Goal: Book appointment/travel/reservation

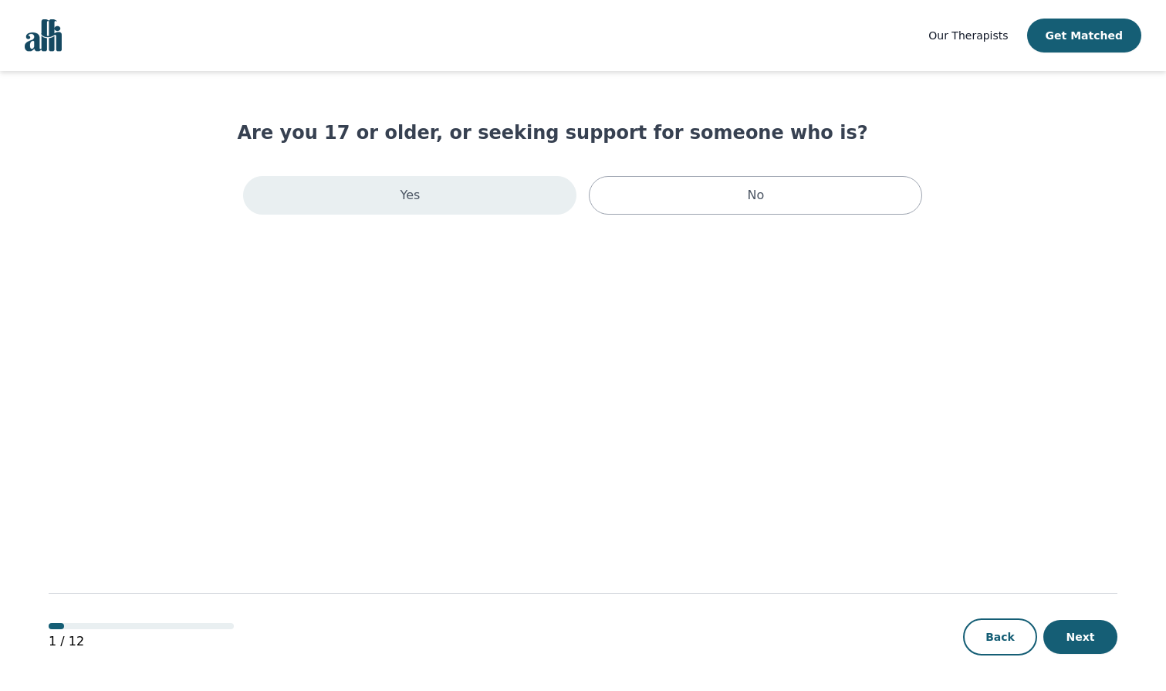
click at [445, 179] on div "Yes" at bounding box center [409, 195] width 333 height 39
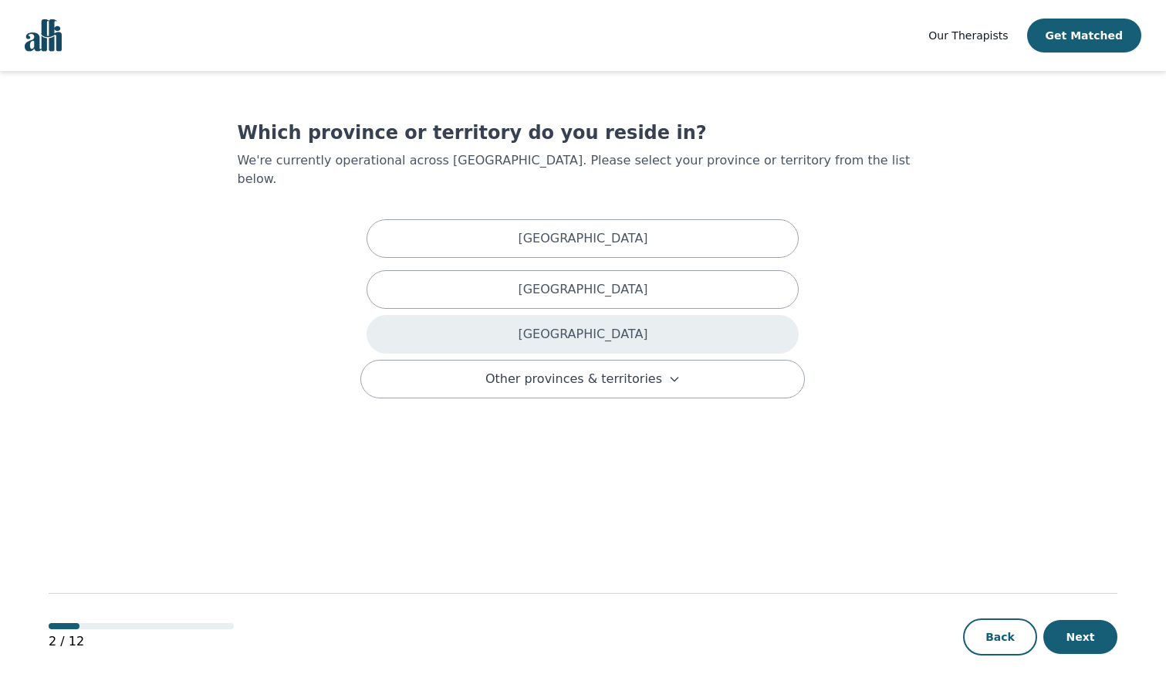
click at [533, 324] on div "[GEOGRAPHIC_DATA]" at bounding box center [583, 334] width 432 height 39
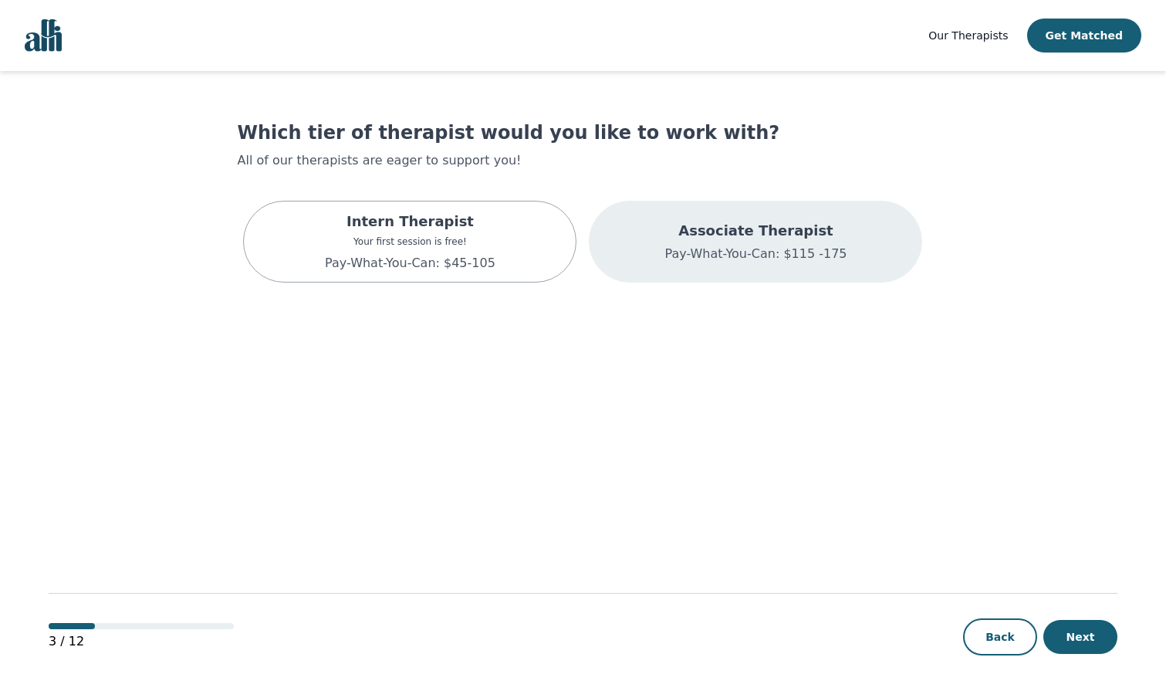
click at [702, 226] on p "Associate Therapist" at bounding box center [755, 231] width 182 height 22
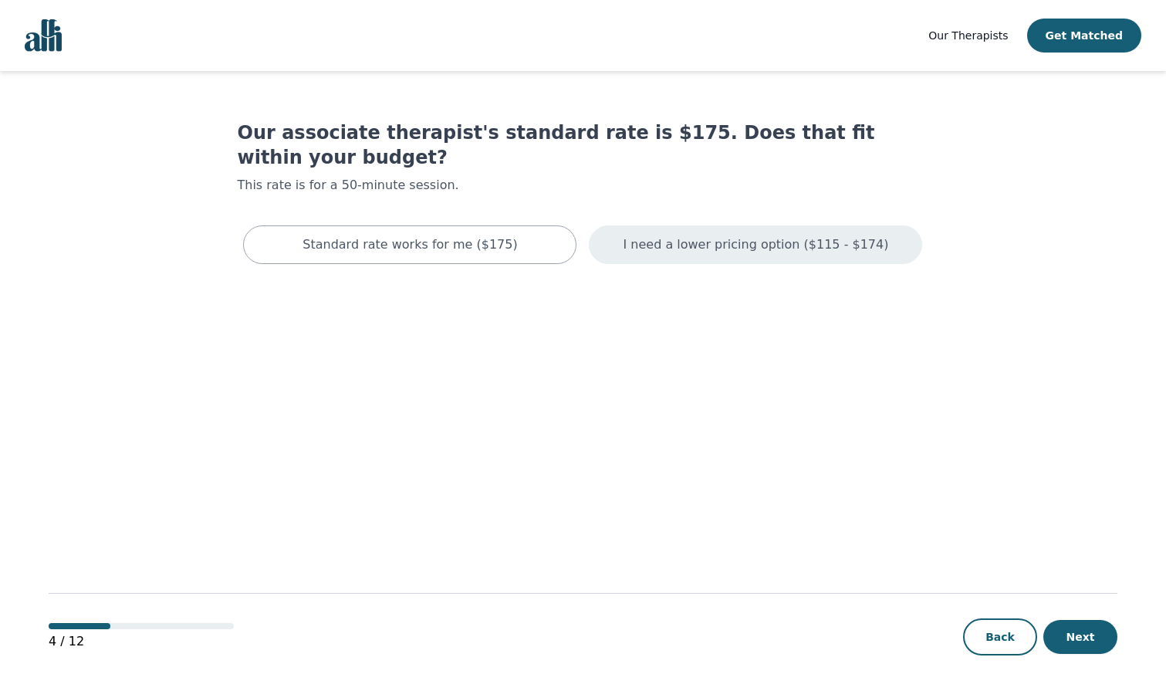
click at [688, 235] on p "I need a lower pricing option ($115 - $174)" at bounding box center [755, 244] width 265 height 19
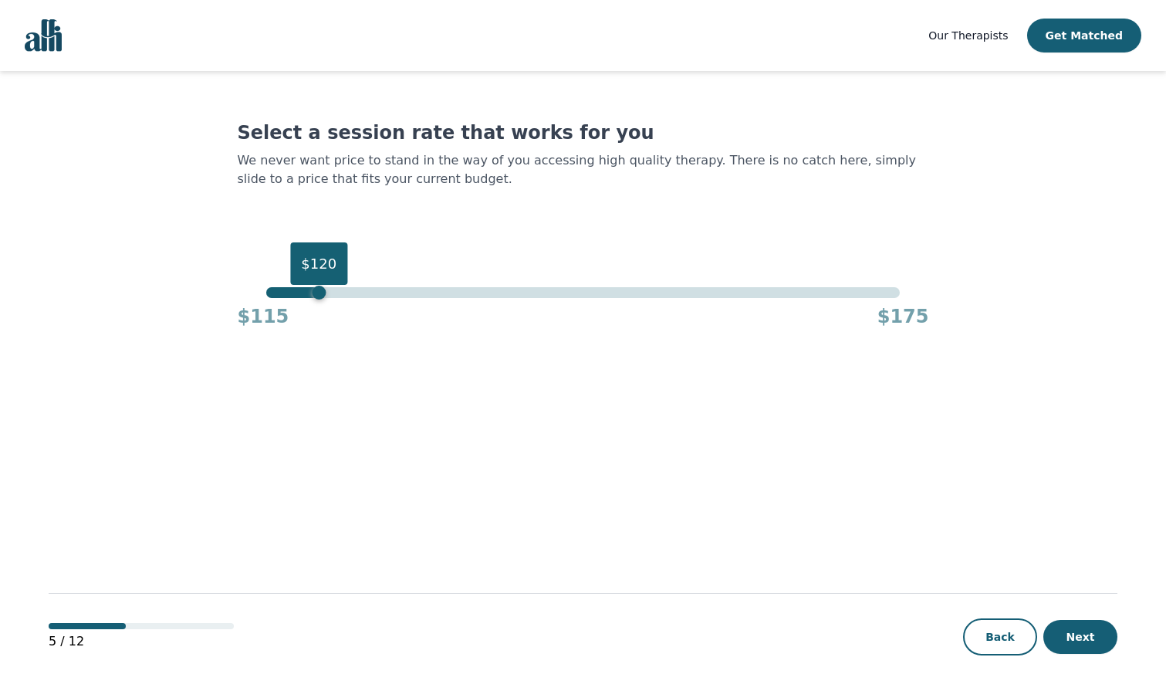
drag, startPoint x: 898, startPoint y: 288, endPoint x: 323, endPoint y: 302, distance: 575.8
click at [323, 302] on div "$120 $115 $175" at bounding box center [582, 308] width 691 height 42
drag, startPoint x: 317, startPoint y: 292, endPoint x: 272, endPoint y: 294, distance: 45.6
click at [272, 294] on div "$116" at bounding box center [277, 292] width 14 height 14
click at [1100, 631] on button "Next" at bounding box center [1080, 637] width 74 height 34
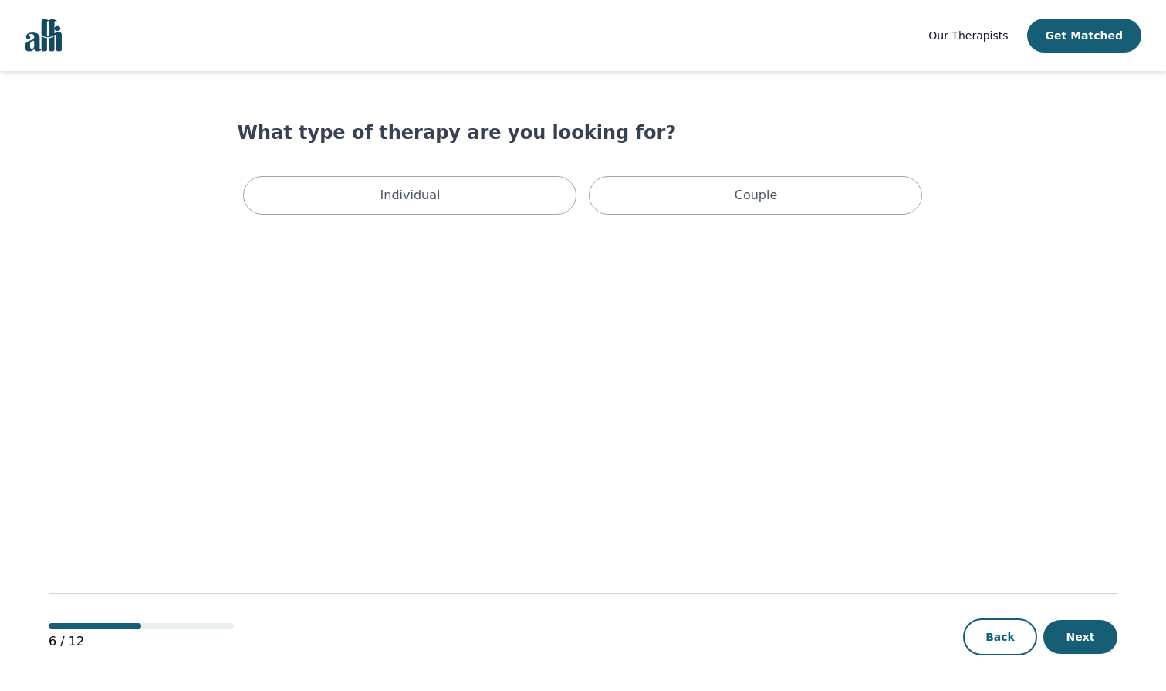
click at [478, 223] on main "What type of therapy are you looking for? Individual Couple 6 / 12 Back Next" at bounding box center [583, 381] width 1069 height 621
click at [485, 205] on div "Individual" at bounding box center [409, 195] width 333 height 39
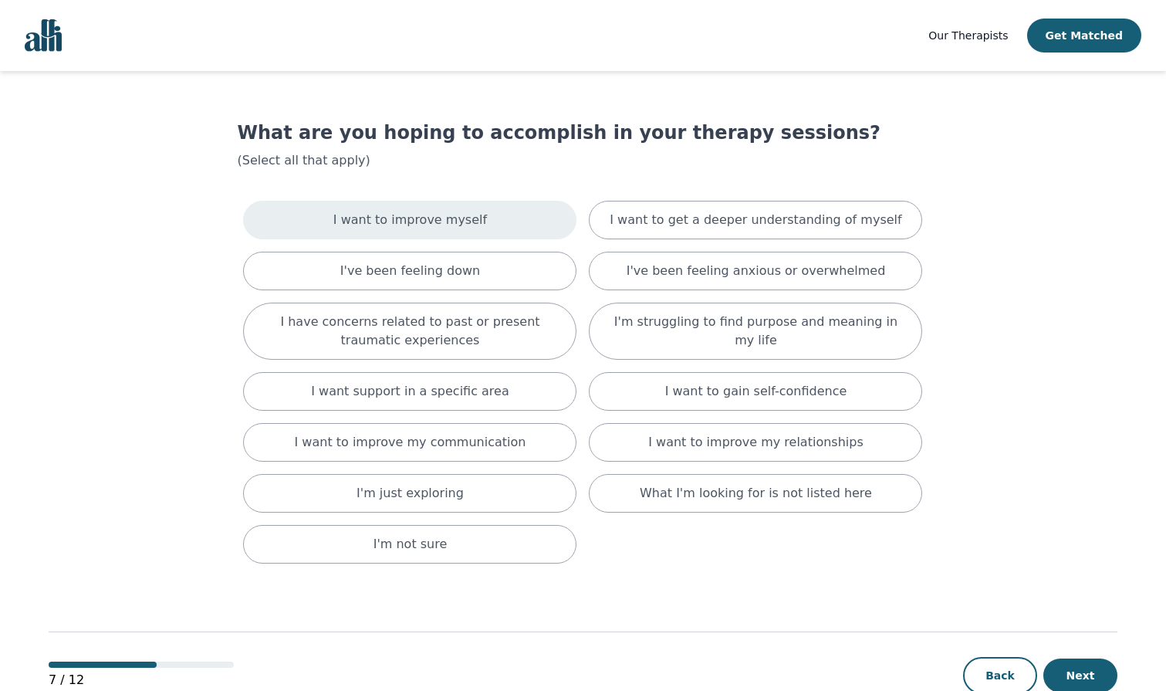
click at [512, 227] on div "I want to improve myself" at bounding box center [409, 220] width 333 height 39
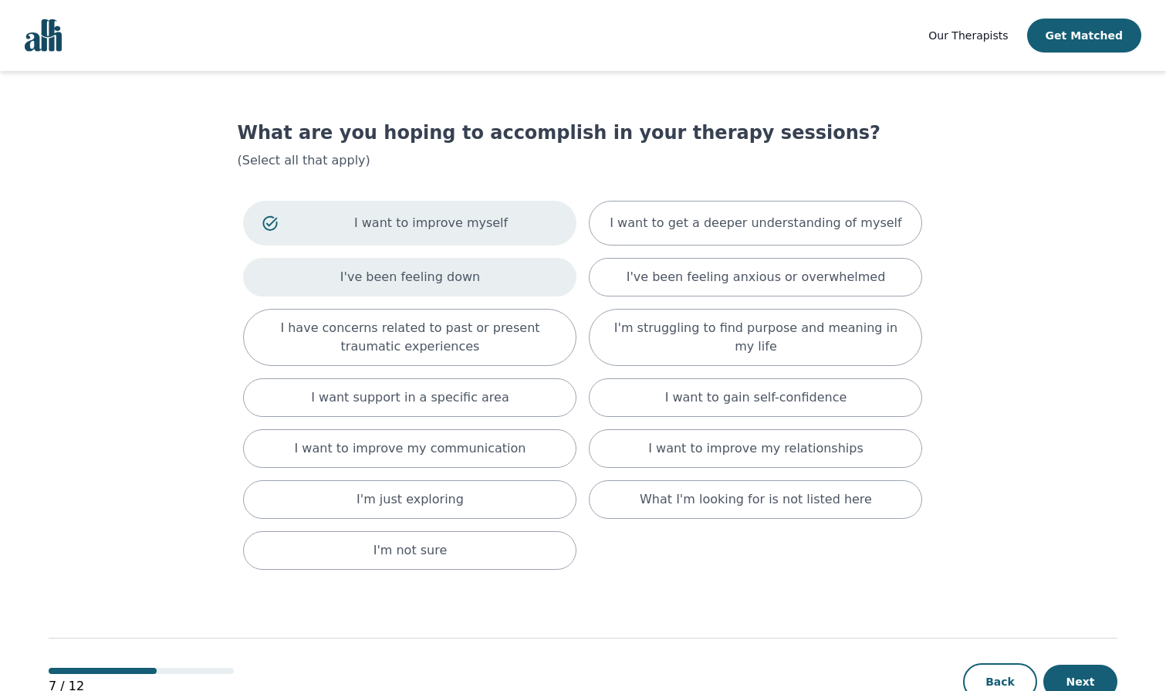
click at [507, 275] on div "I've been feeling down" at bounding box center [409, 277] width 333 height 39
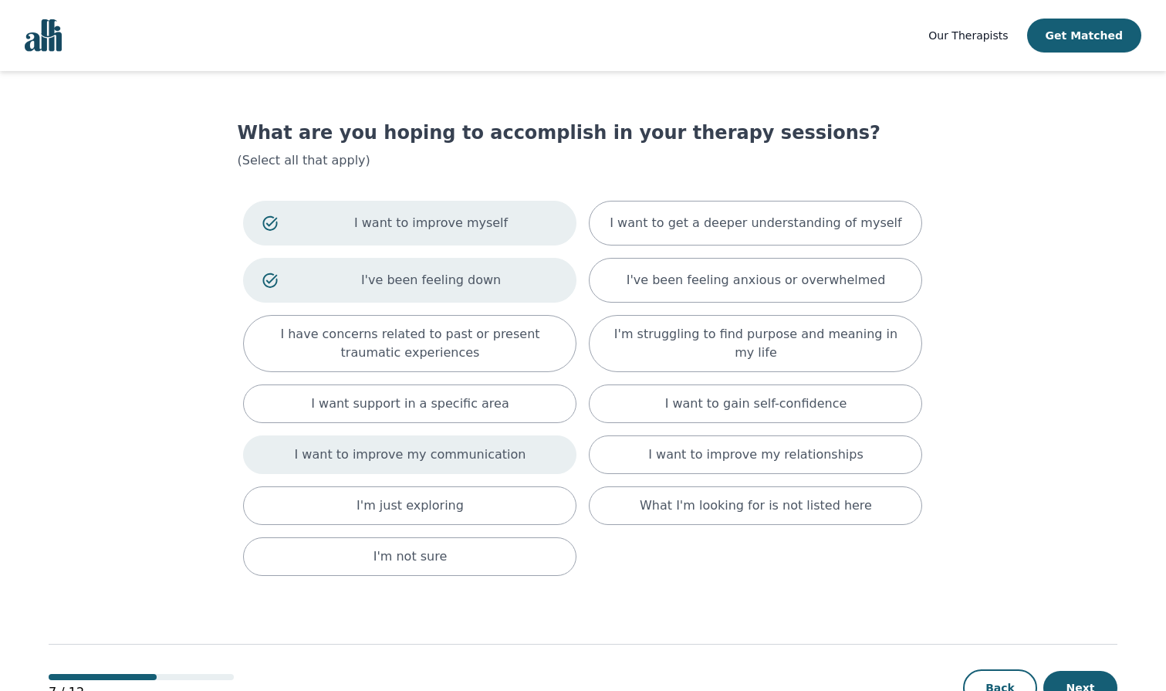
click at [477, 463] on p "I want to improve my communication" at bounding box center [410, 454] width 231 height 19
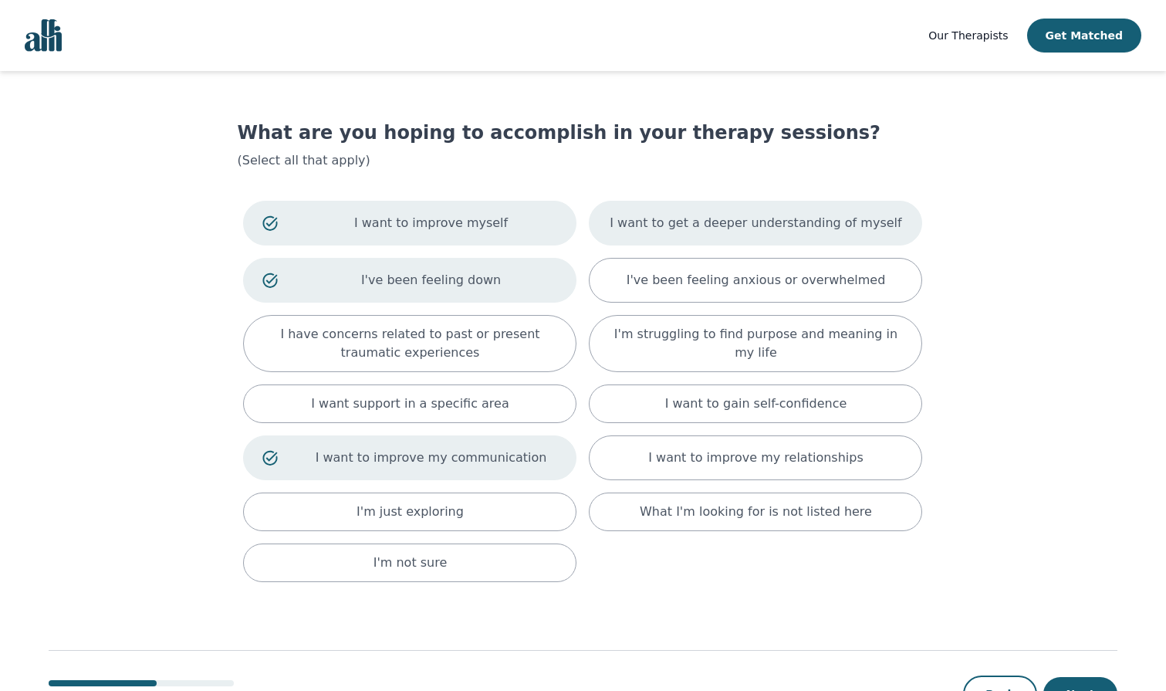
click at [720, 238] on div "I want to get a deeper understanding of myself" at bounding box center [755, 223] width 333 height 45
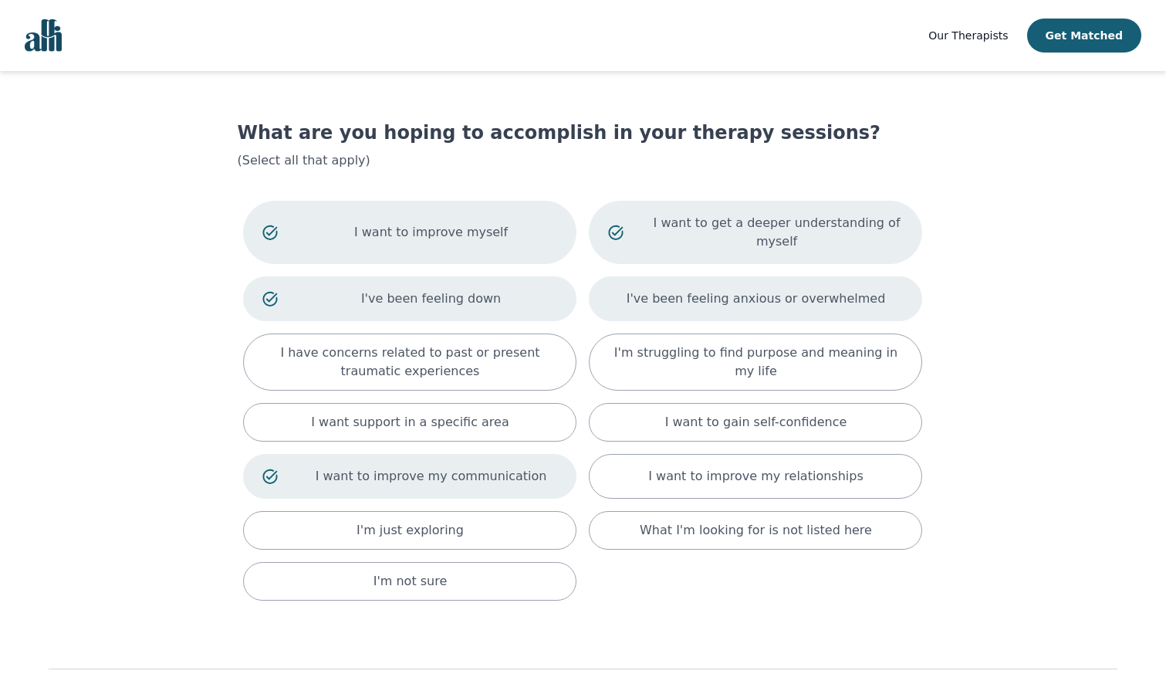
click at [722, 309] on div "I've been feeling anxious or overwhelmed" at bounding box center [755, 298] width 333 height 45
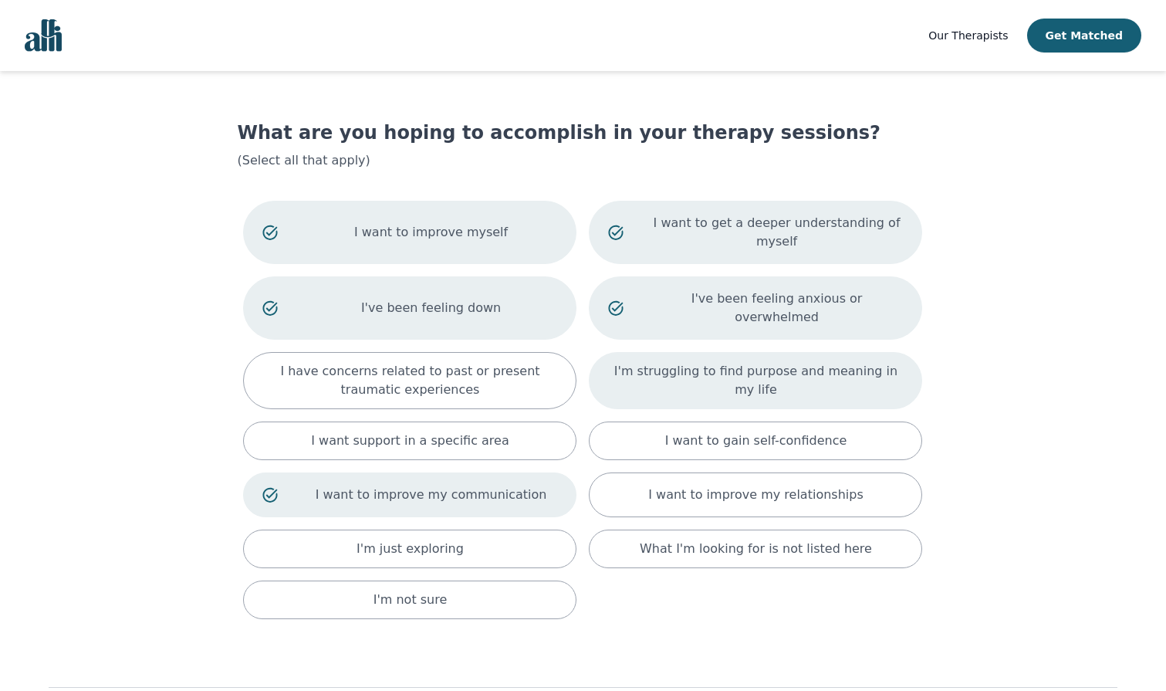
click at [726, 362] on p "I'm struggling to find purpose and meaning in my life" at bounding box center [755, 380] width 295 height 37
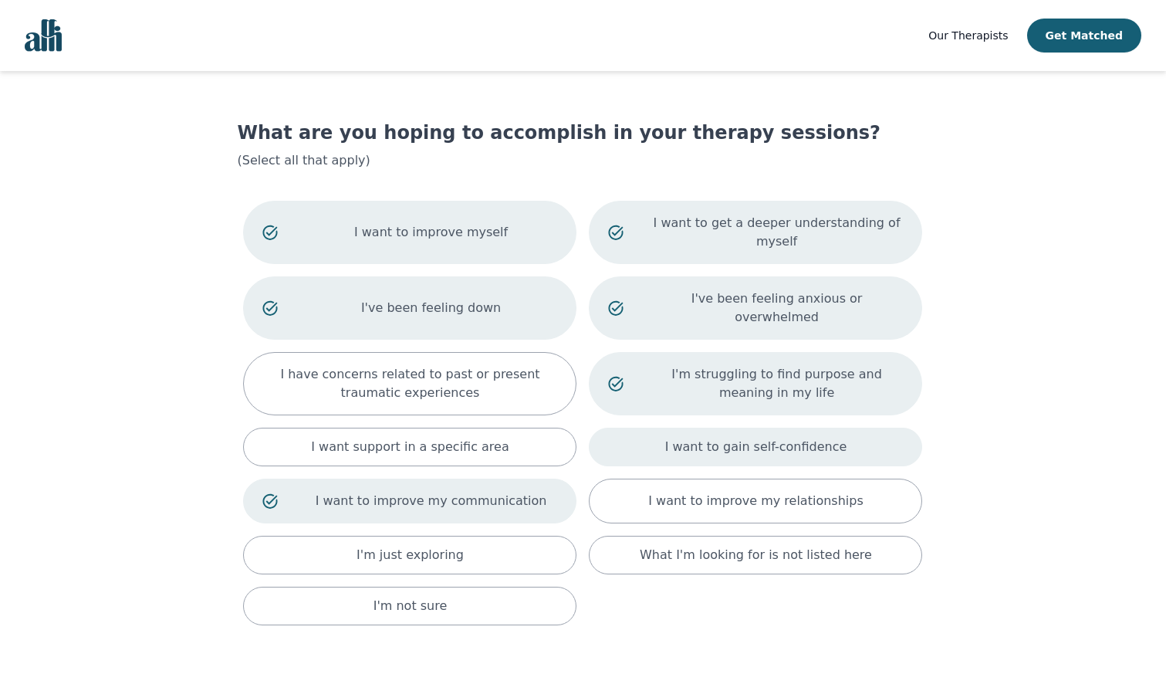
click at [731, 437] on p "I want to gain self-confidence" at bounding box center [756, 446] width 182 height 19
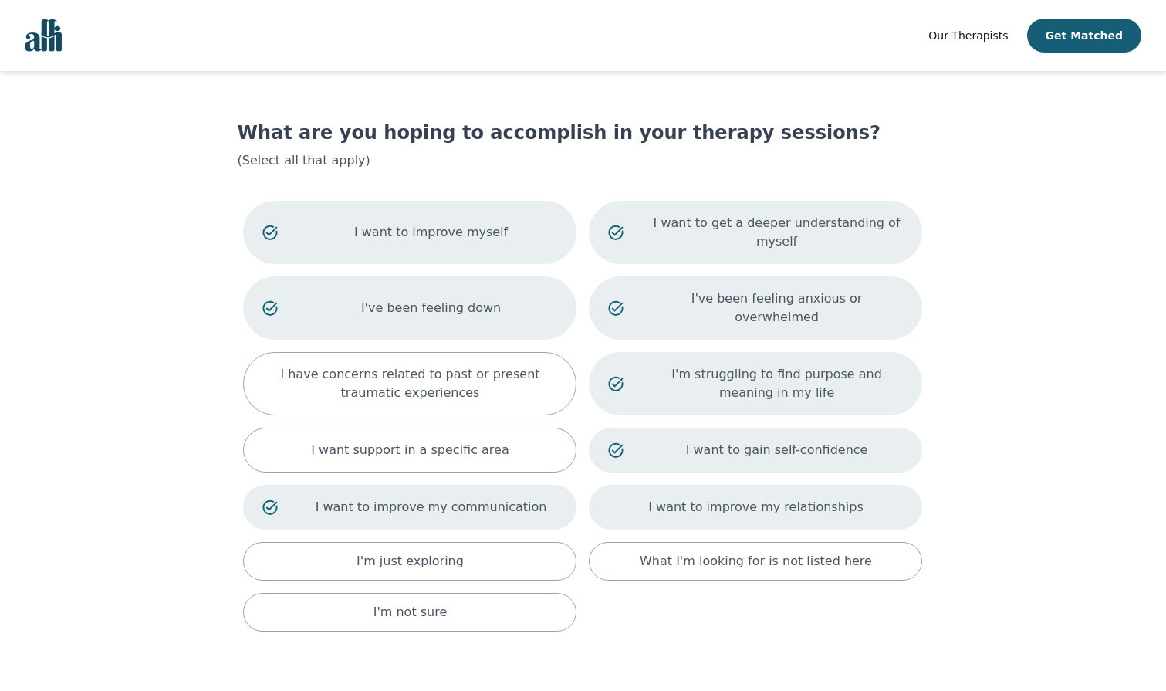
click at [735, 498] on p "I want to improve my relationships" at bounding box center [755, 507] width 215 height 19
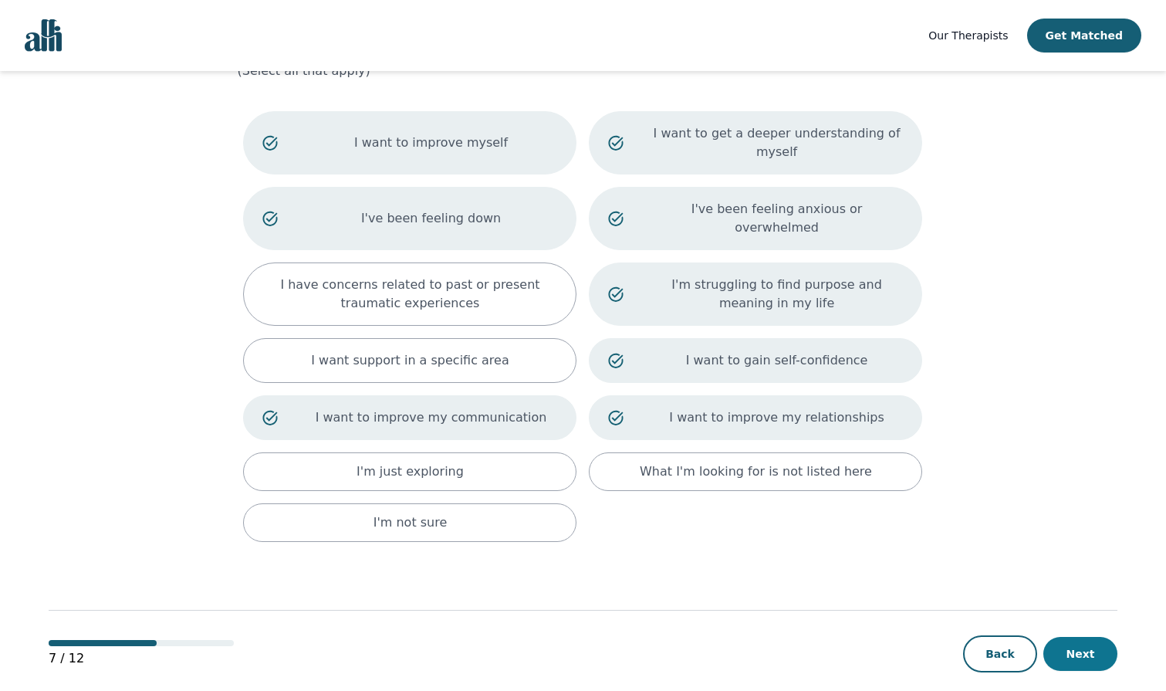
click at [1086, 638] on button "Next" at bounding box center [1080, 654] width 74 height 34
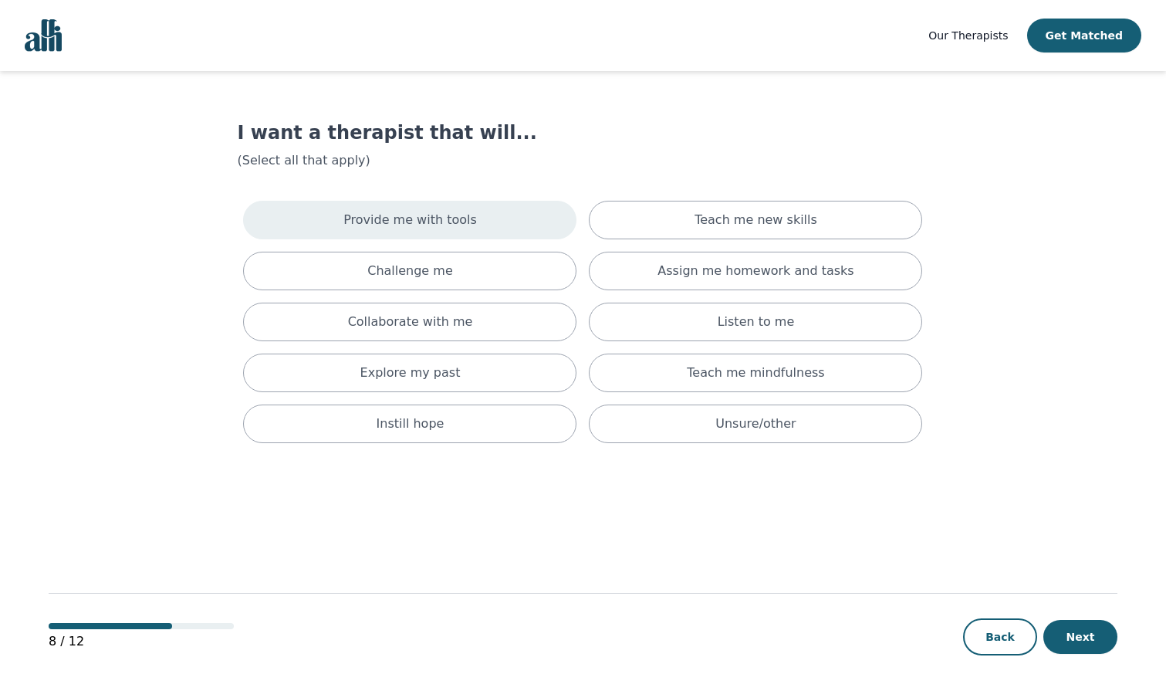
click at [532, 230] on div "Provide me with tools" at bounding box center [409, 220] width 333 height 39
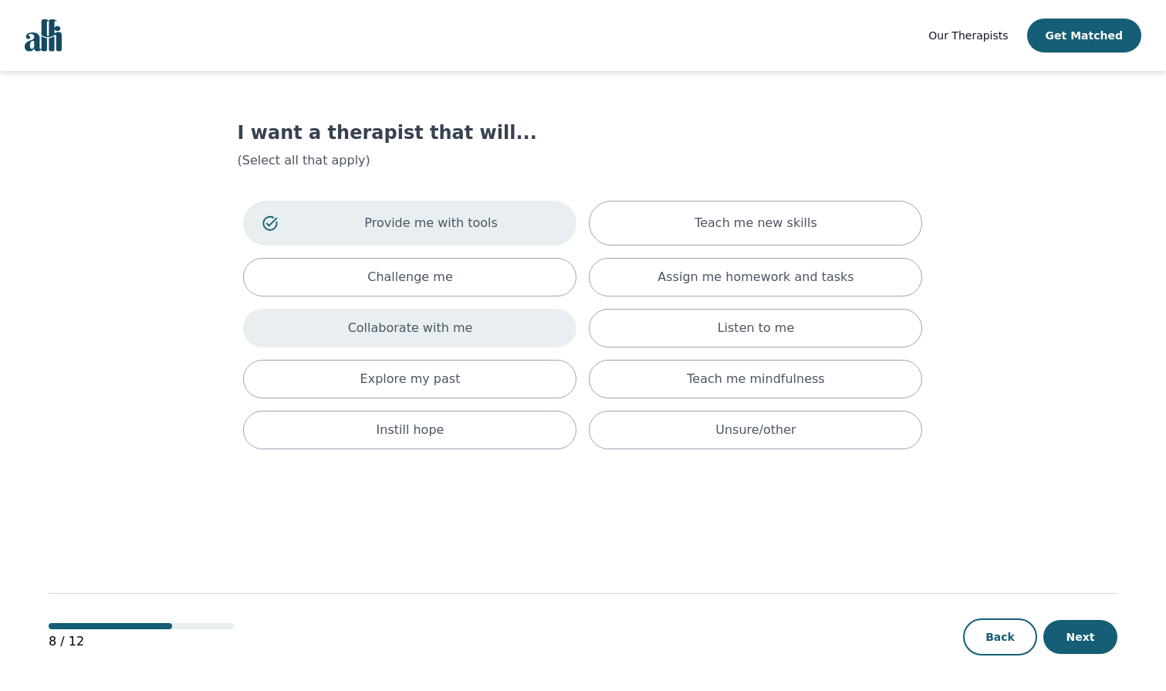
click at [522, 326] on div "Collaborate with me" at bounding box center [409, 328] width 333 height 39
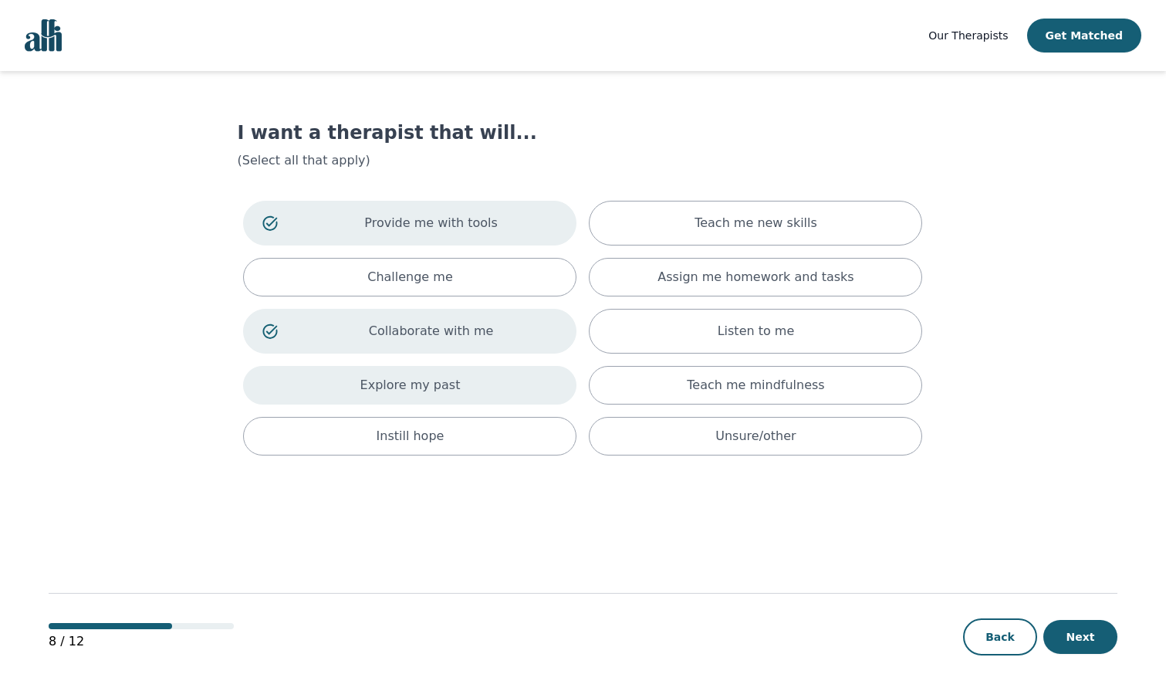
click at [498, 378] on div "Explore my past" at bounding box center [409, 385] width 333 height 39
click at [495, 390] on p "Explore my past" at bounding box center [431, 388] width 253 height 19
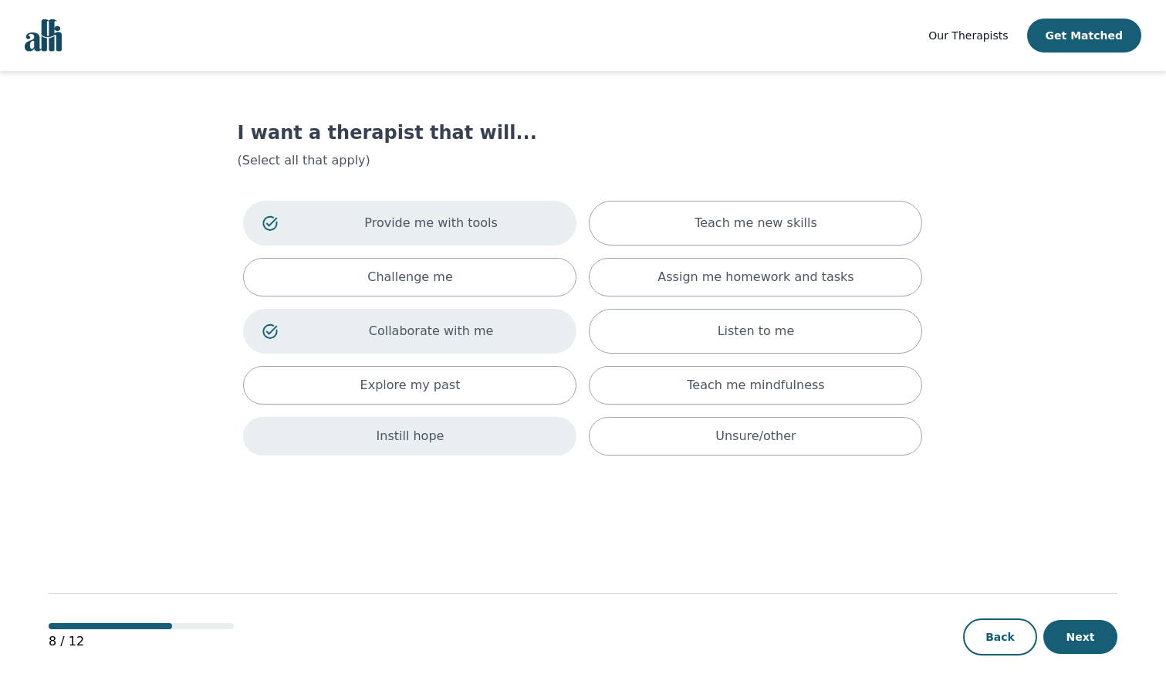
click at [498, 439] on div "Instill hope" at bounding box center [409, 436] width 333 height 39
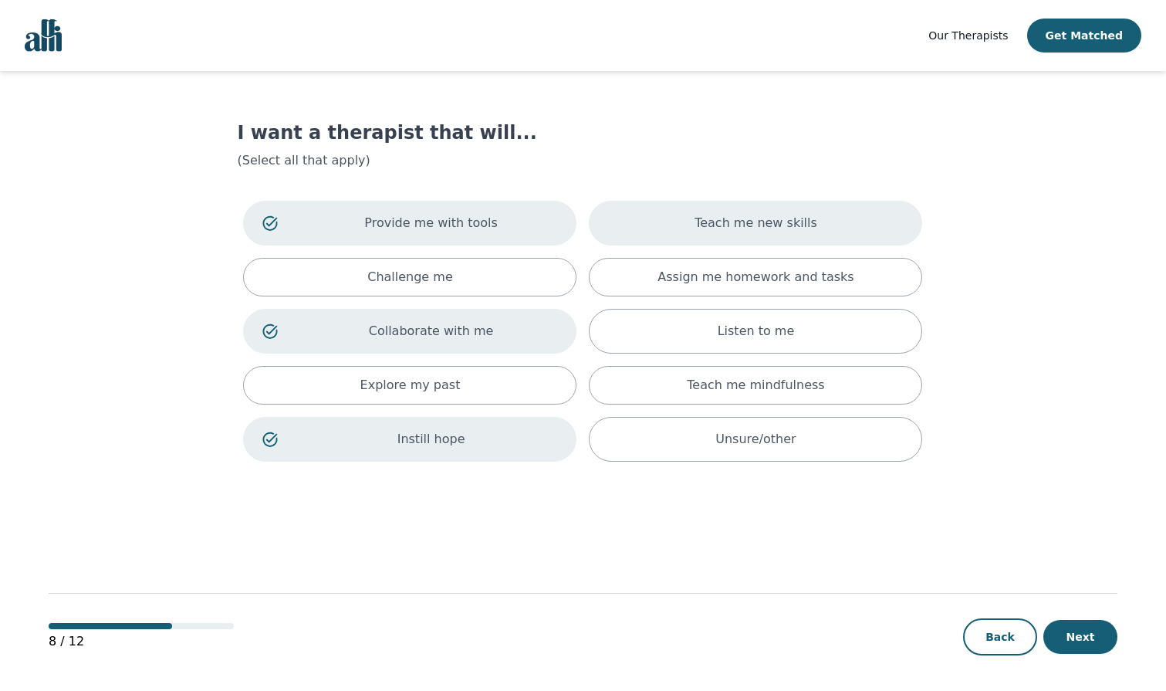
click at [738, 227] on p "Teach me new skills" at bounding box center [755, 223] width 123 height 19
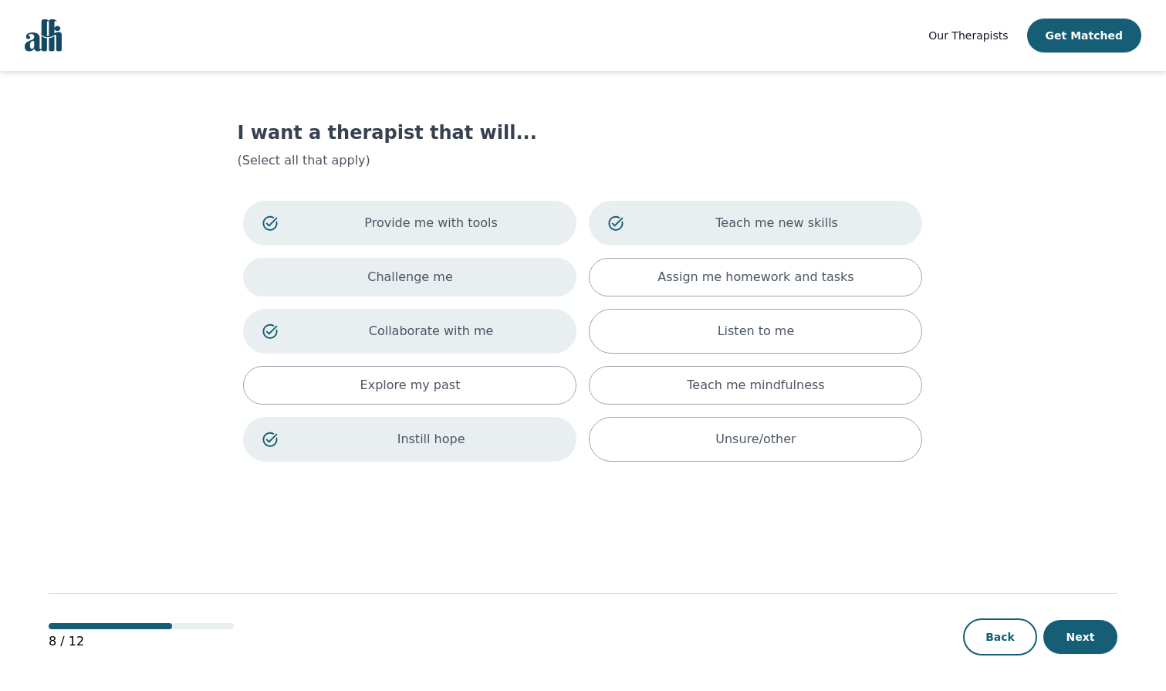
click at [500, 273] on div "Challenge me" at bounding box center [409, 277] width 333 height 39
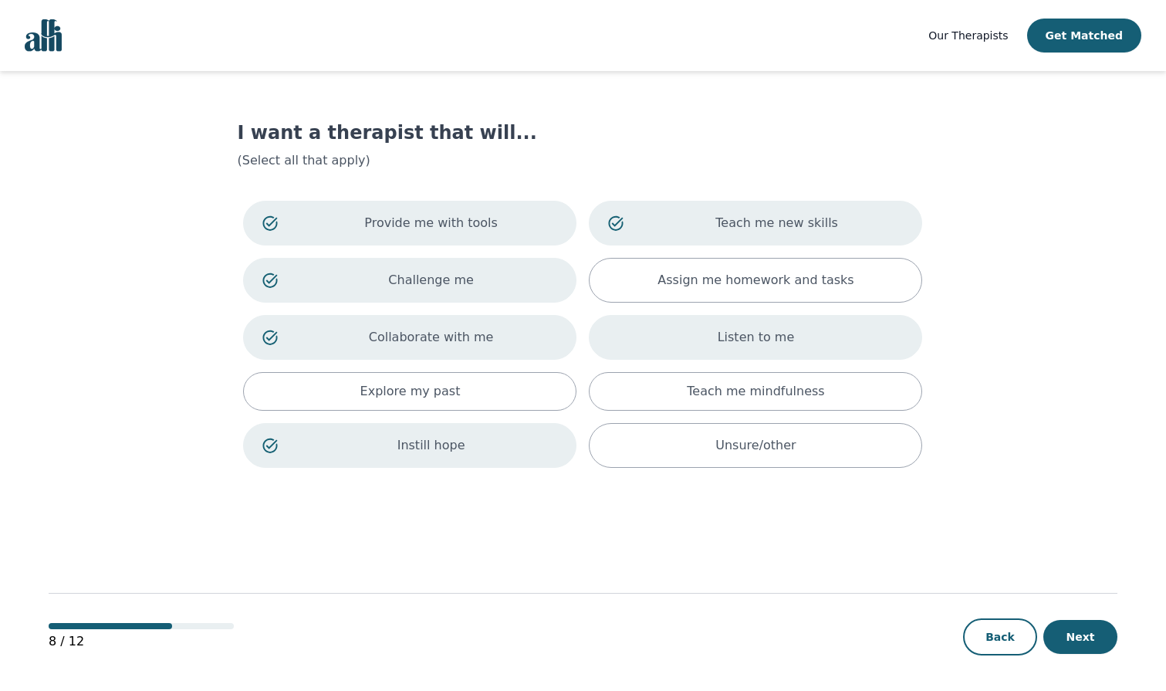
click at [758, 354] on div "Listen to me" at bounding box center [755, 337] width 333 height 45
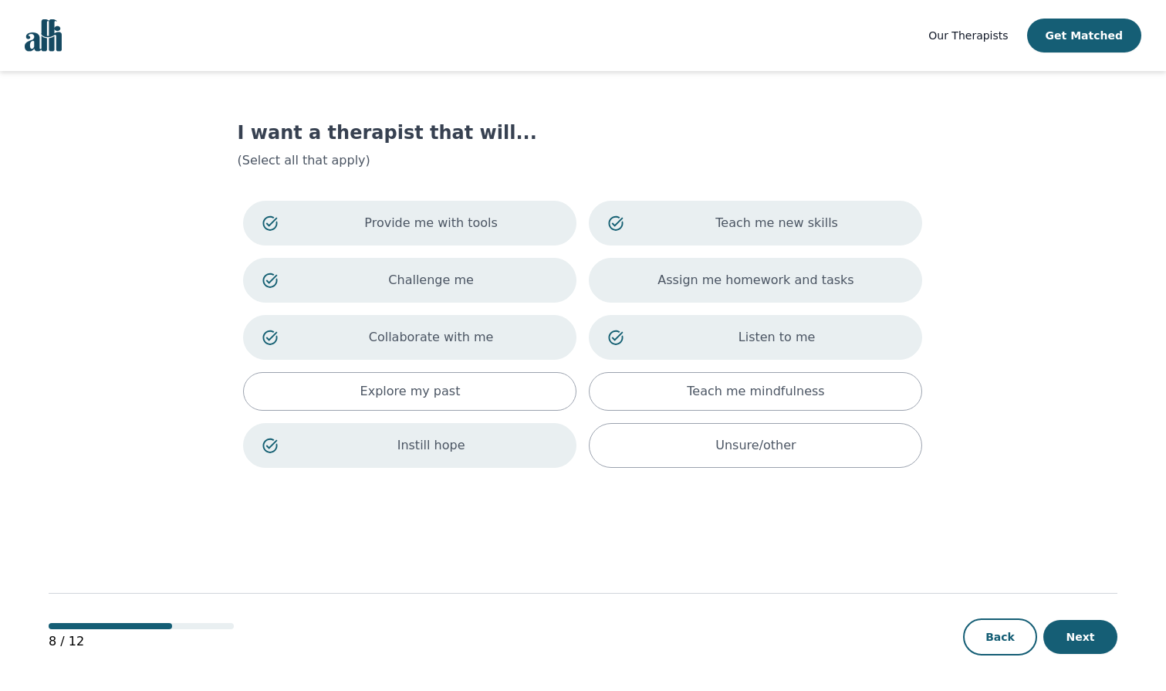
click at [775, 286] on p "Assign me homework and tasks" at bounding box center [755, 280] width 196 height 19
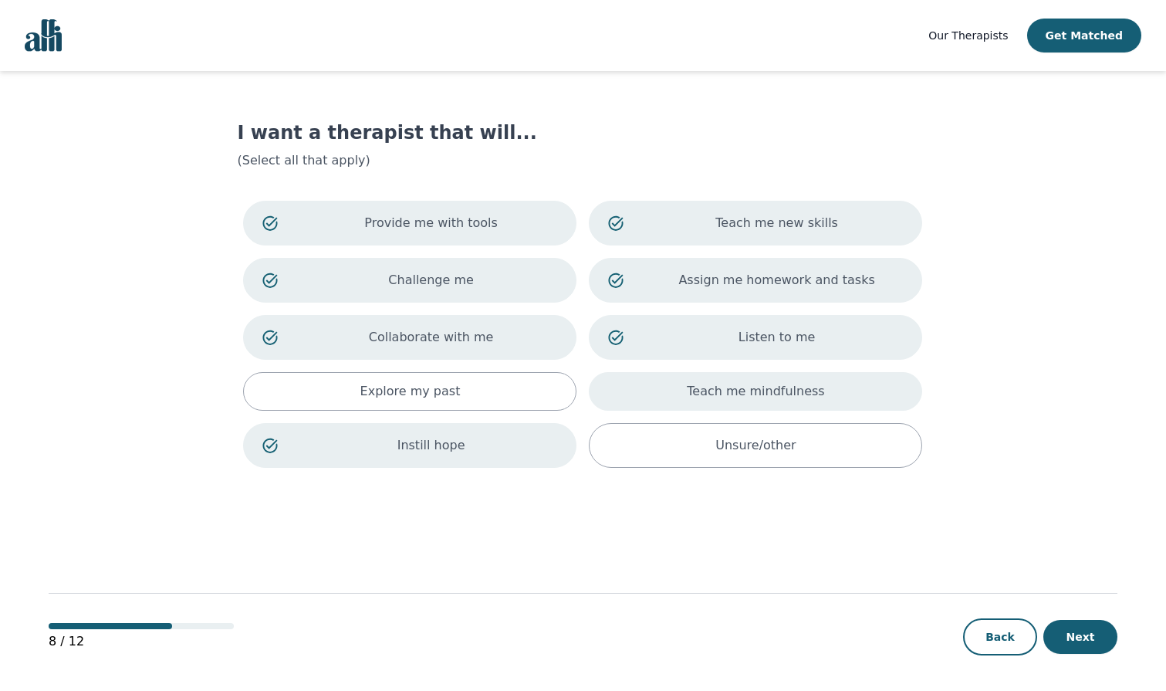
click at [772, 397] on p "Teach me mindfulness" at bounding box center [755, 391] width 137 height 19
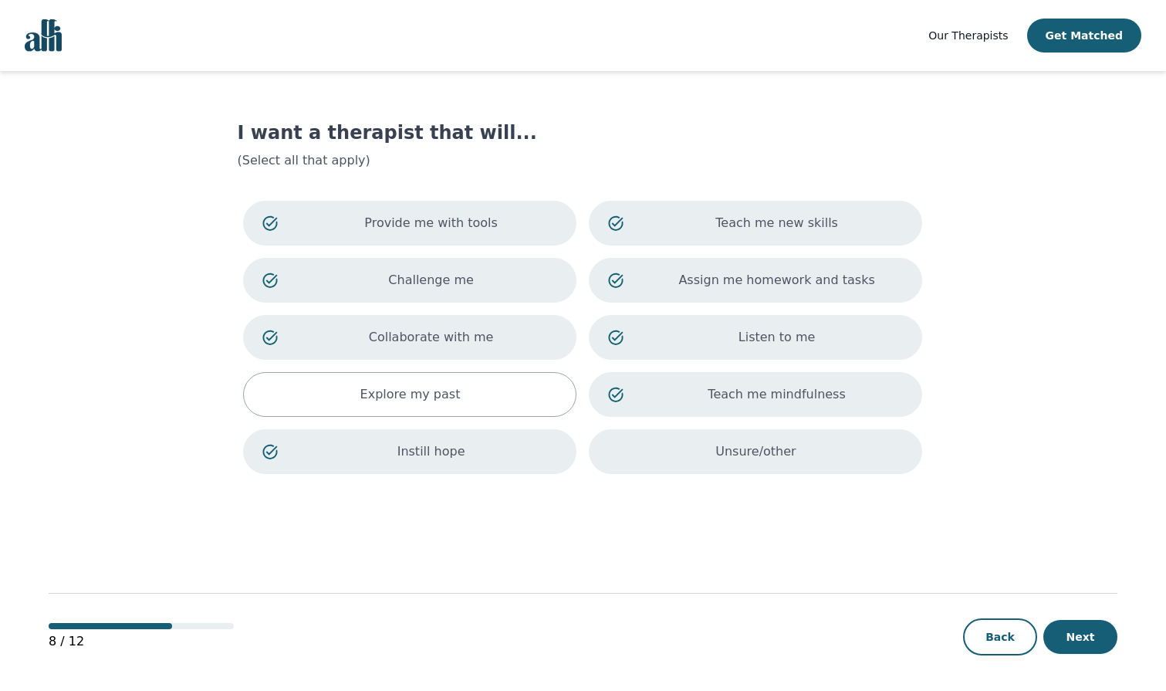
click at [792, 465] on div "Unsure/other" at bounding box center [755, 451] width 333 height 45
click at [1071, 631] on button "Next" at bounding box center [1080, 637] width 74 height 34
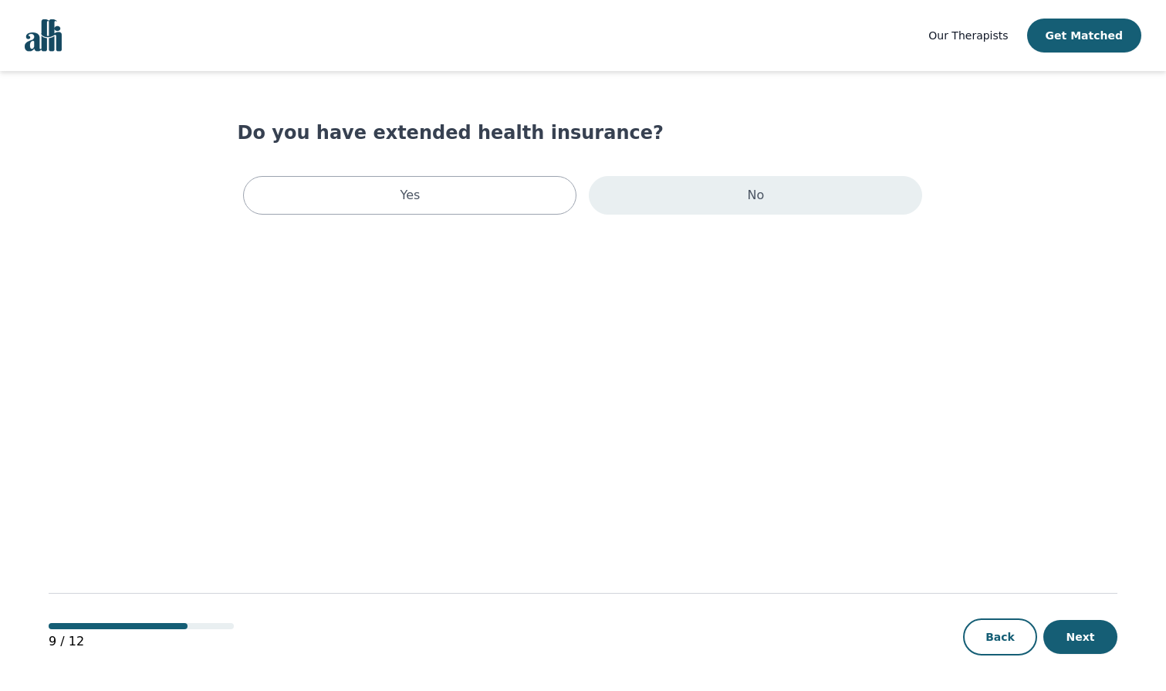
click at [641, 180] on div "No" at bounding box center [755, 195] width 333 height 39
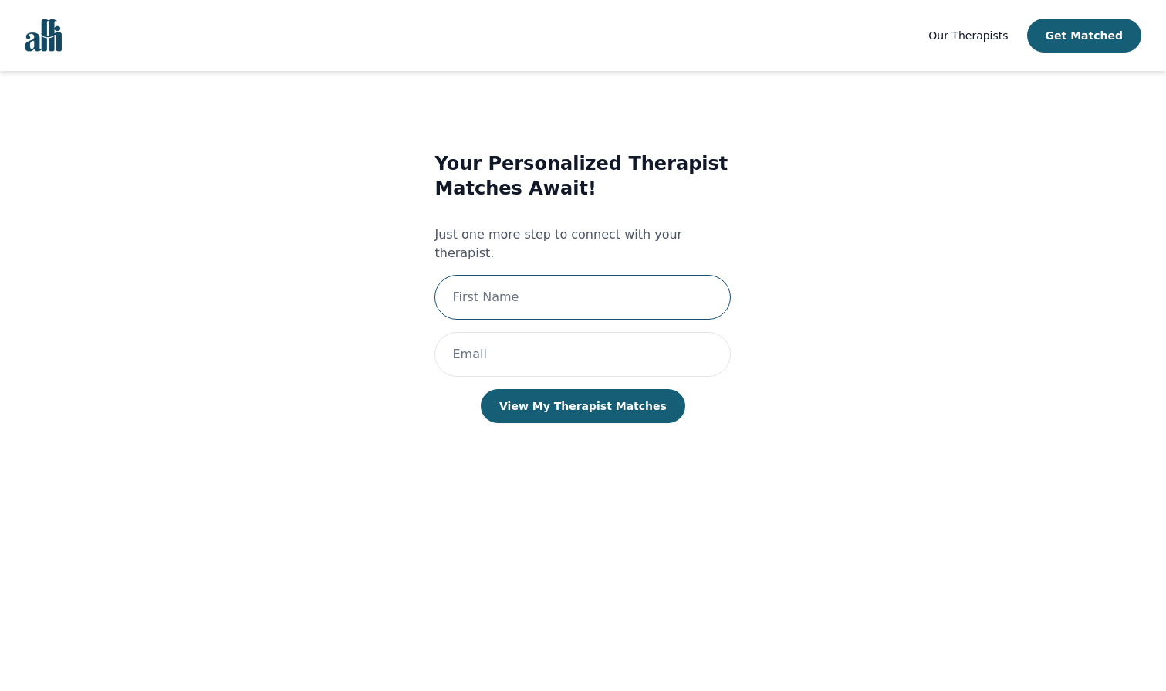
click at [576, 275] on input "text" at bounding box center [582, 297] width 296 height 45
type input "V"
type input "Vinujah"
click at [539, 332] on input "email" at bounding box center [582, 354] width 296 height 45
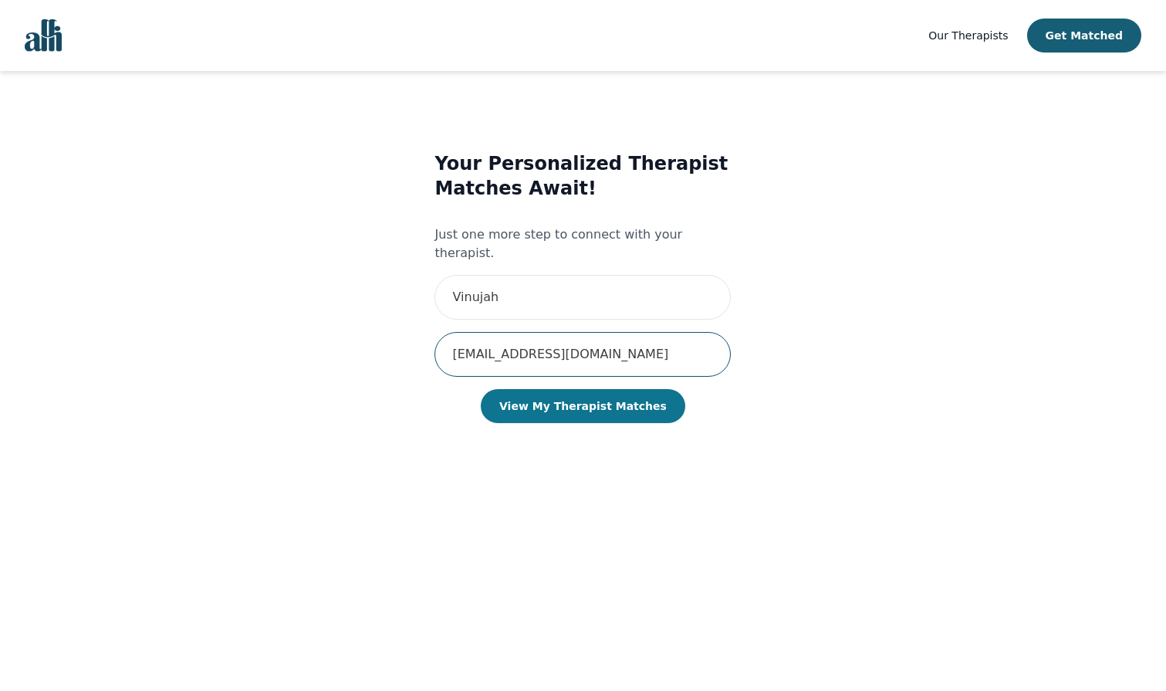
type input "vinujah.s@outlook.com"
click at [585, 390] on button "View My Therapist Matches" at bounding box center [583, 406] width 204 height 34
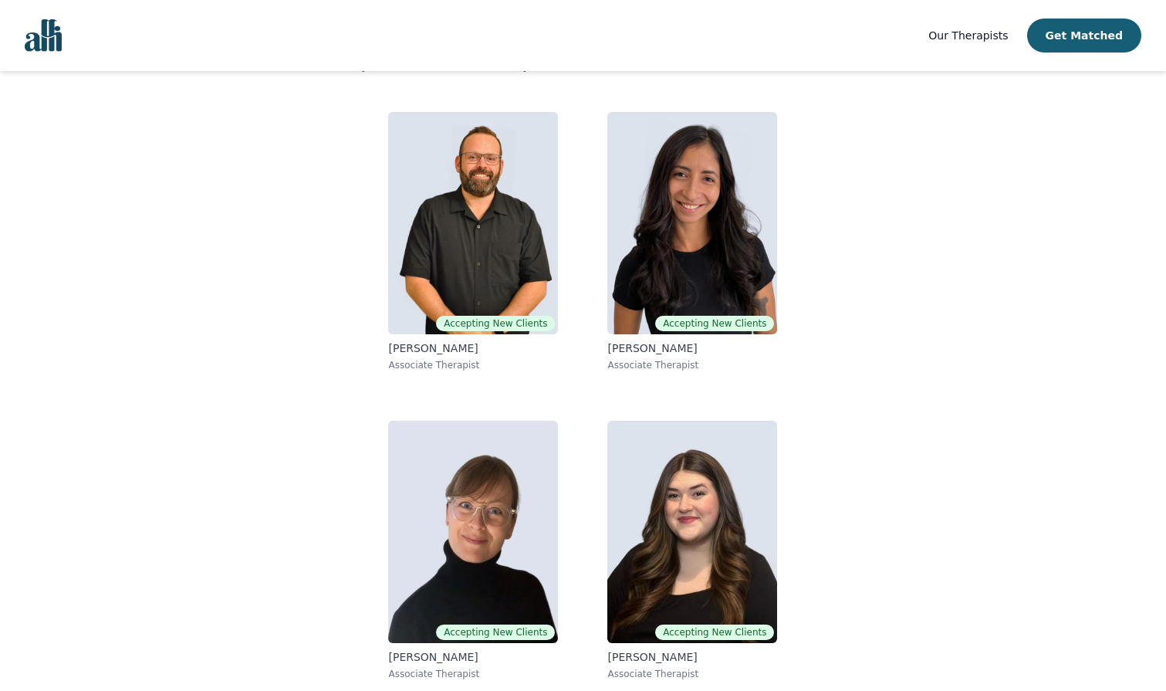
scroll to position [115, 0]
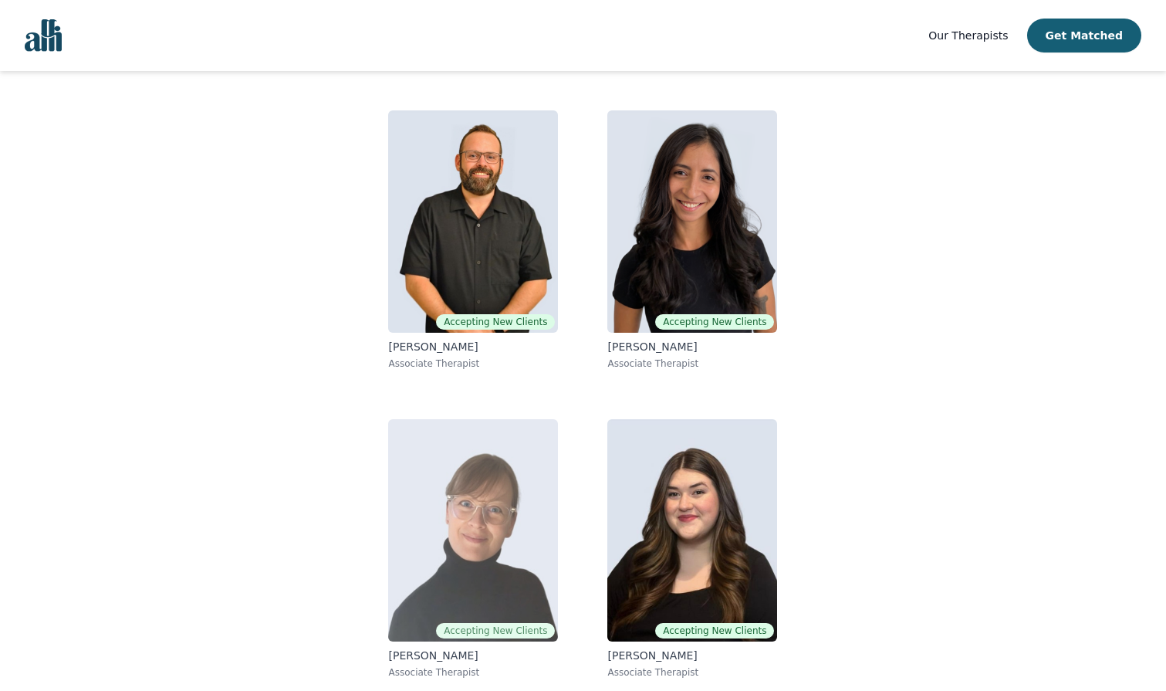
click at [494, 532] on img at bounding box center [473, 530] width 170 height 222
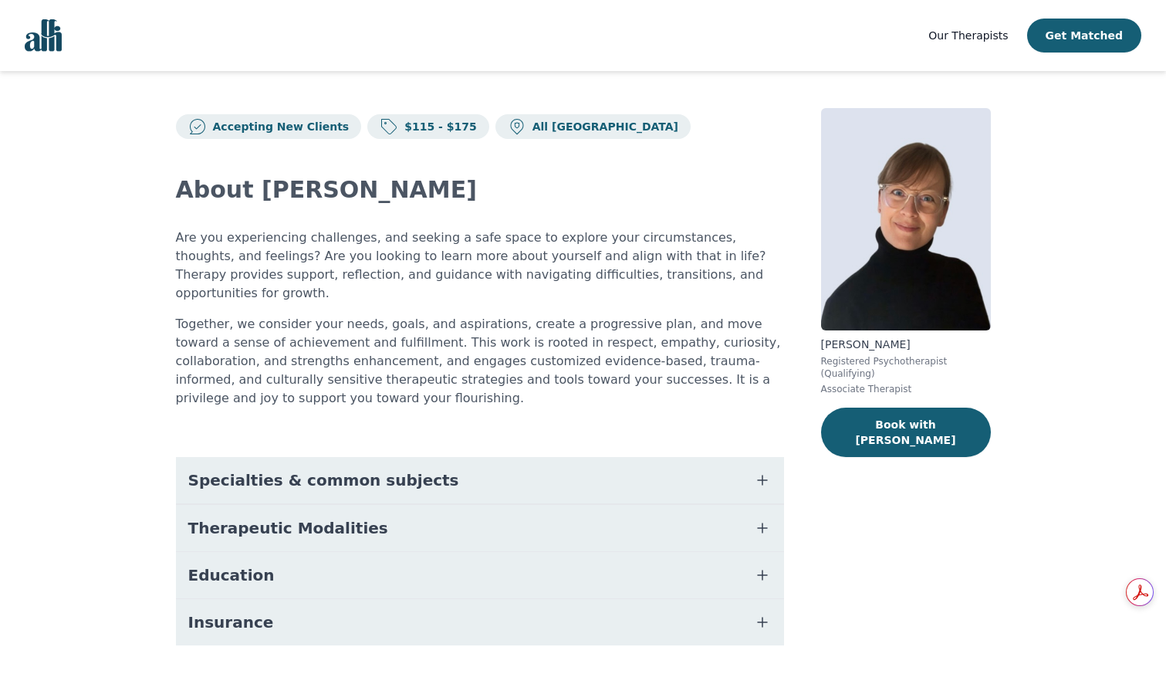
click at [539, 457] on button "Specialties & common subjects" at bounding box center [480, 480] width 608 height 46
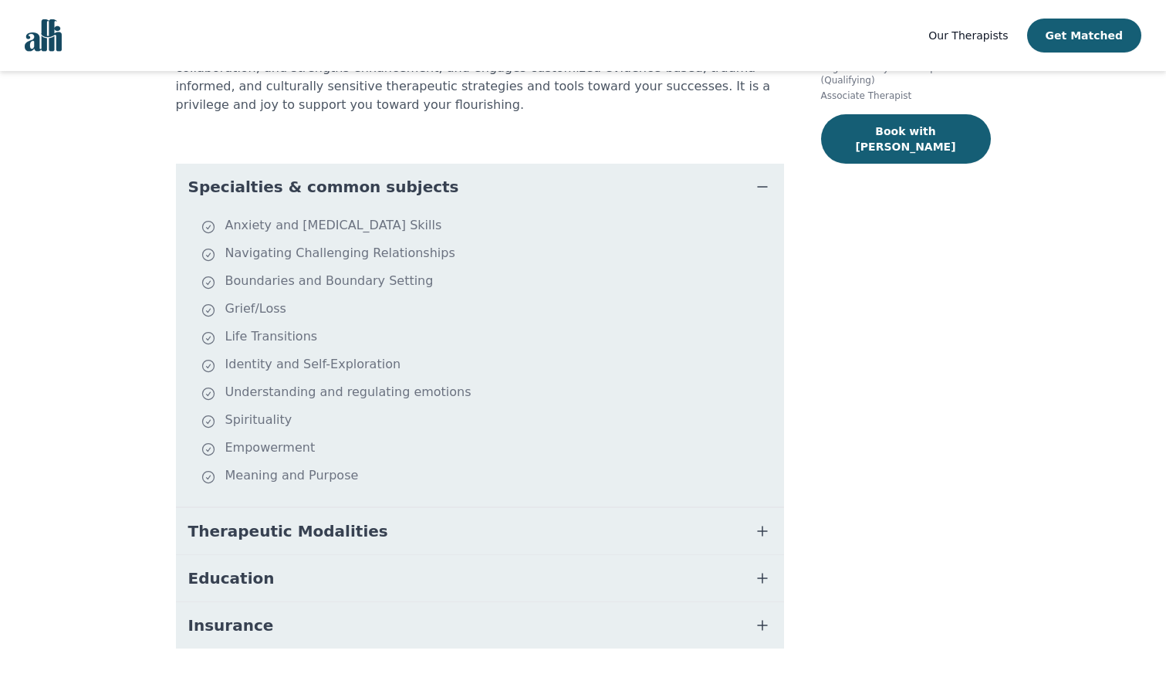
scroll to position [306, 0]
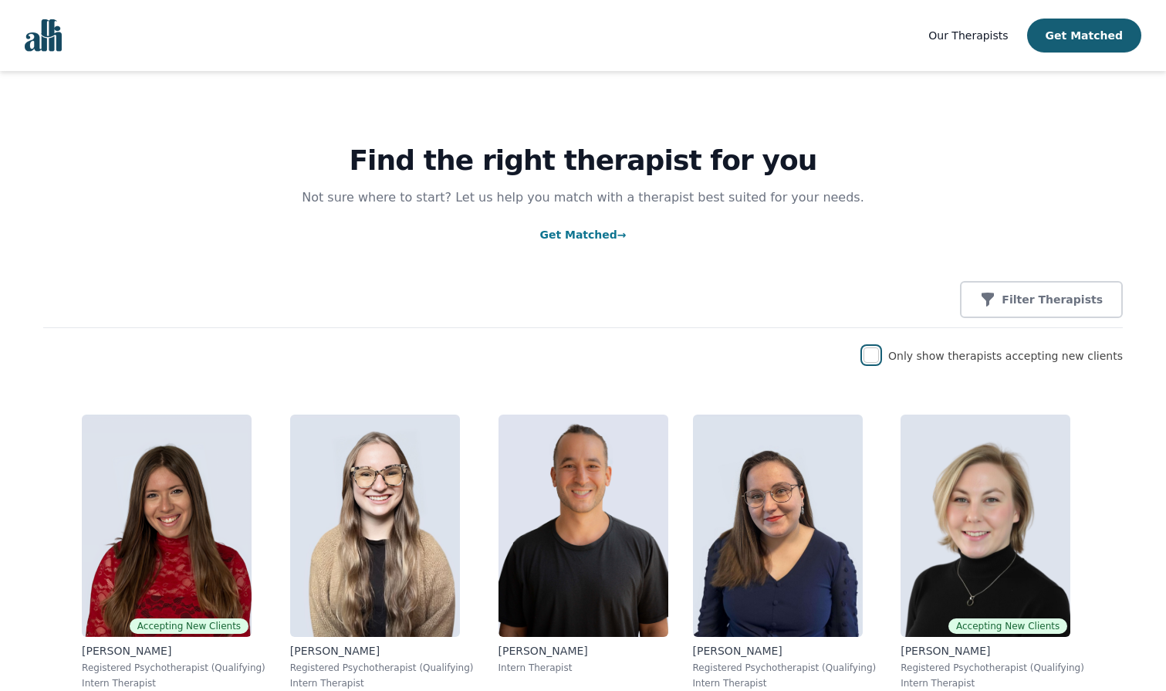
click at [879, 360] on input "checkbox" at bounding box center [870, 354] width 15 height 15
checkbox input "true"
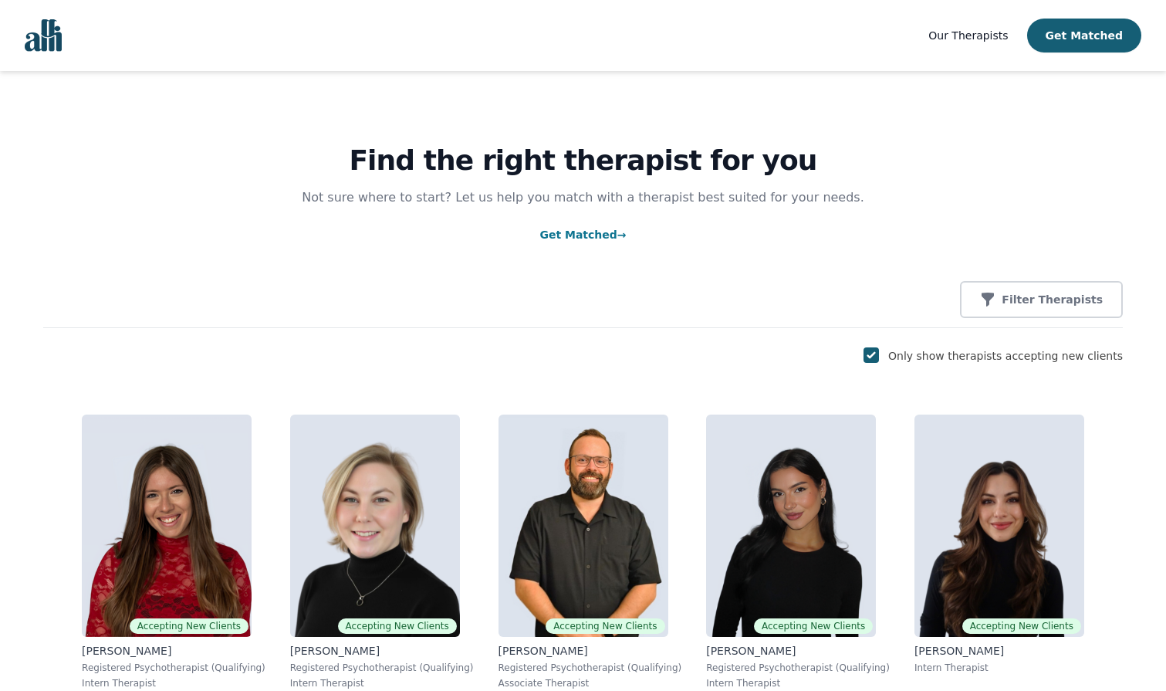
click at [30, 49] on img "Global" at bounding box center [43, 35] width 37 height 32
